Goal: Information Seeking & Learning: Find specific fact

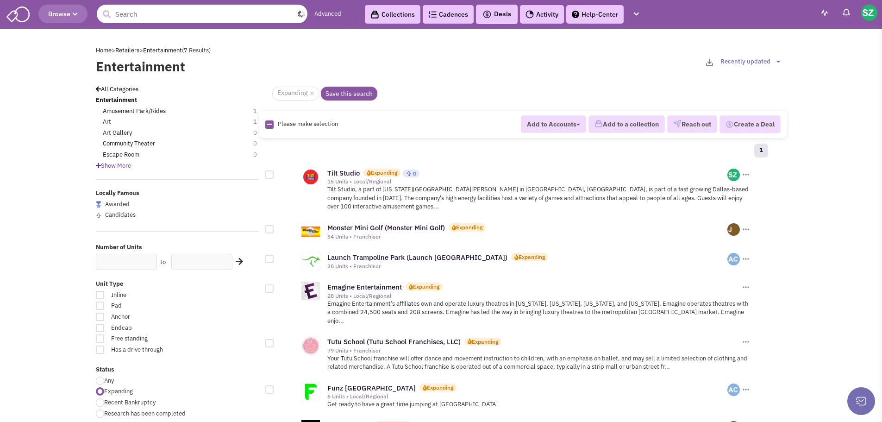
click at [140, 17] on input "text" at bounding box center [202, 14] width 211 height 19
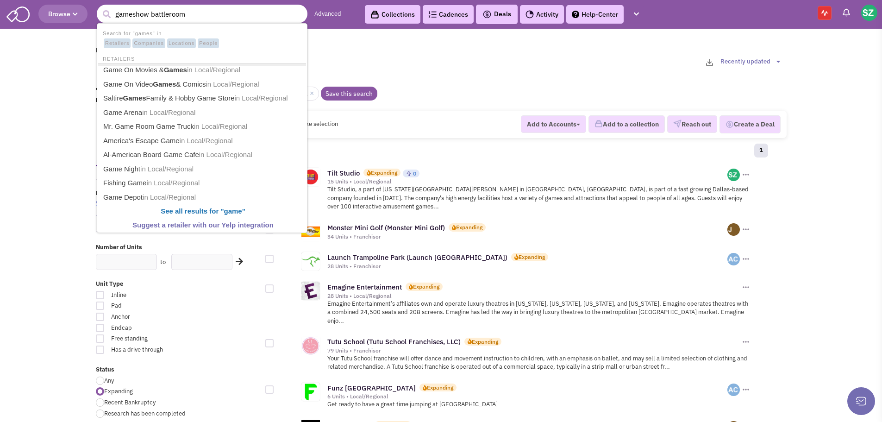
type input "gameshow battleroom"
click at [100, 7] on button "submit" at bounding box center [107, 14] width 14 height 14
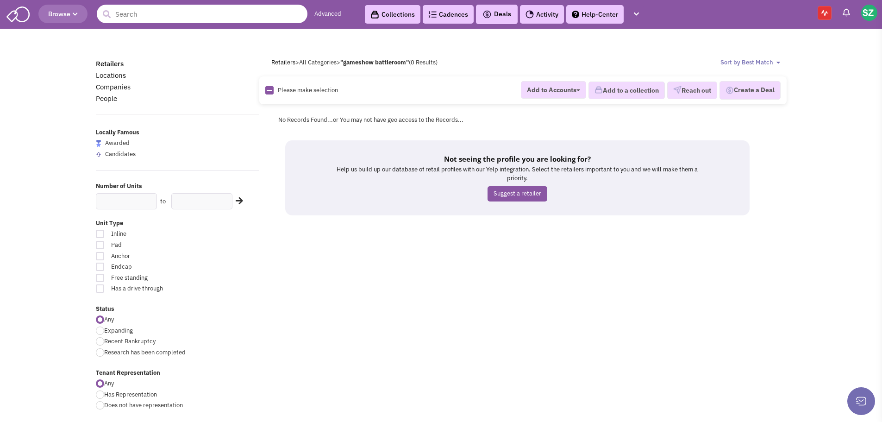
click at [156, 17] on input "text" at bounding box center [202, 14] width 211 height 19
